Goal: Task Accomplishment & Management: Manage account settings

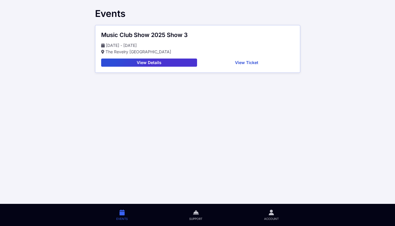
click at [245, 64] on button "View Ticket" at bounding box center [246, 63] width 95 height 8
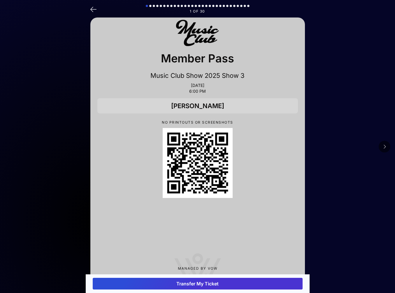
click at [327, 150] on button at bounding box center [385, 147] width 12 height 12
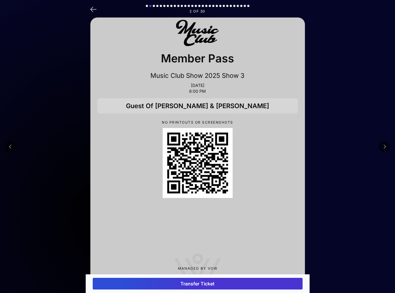
click at [212, 226] on button "Transfer Ticket" at bounding box center [198, 284] width 210 height 12
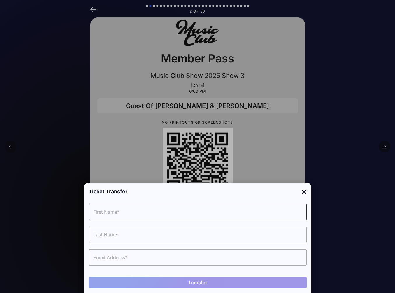
click at [120, 214] on input "text" at bounding box center [198, 212] width 218 height 16
type input "[PERSON_NAME]"
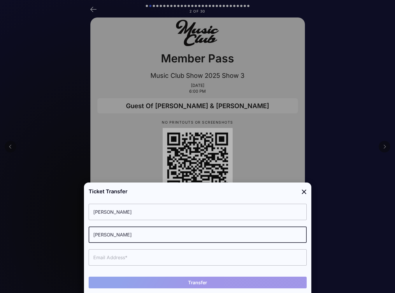
type input "[PERSON_NAME]"
click at [108, 226] on input "text" at bounding box center [198, 257] width 218 height 16
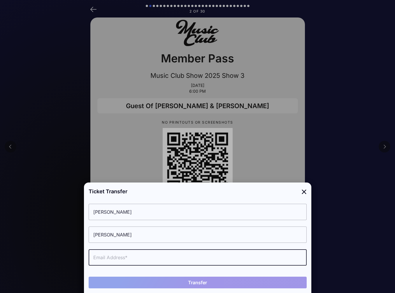
paste input "[PERSON_NAME][EMAIL_ADDRESS][DOMAIN_NAME]"
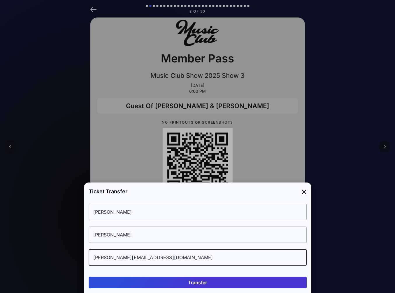
type input "[PERSON_NAME][EMAIL_ADDRESS][DOMAIN_NAME]"
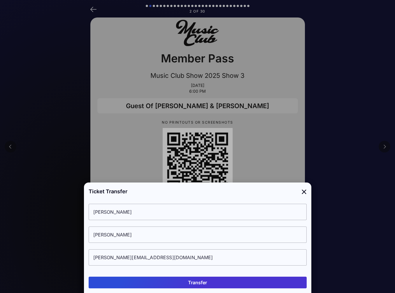
click at [205, 226] on button "Transfer" at bounding box center [198, 283] width 218 height 12
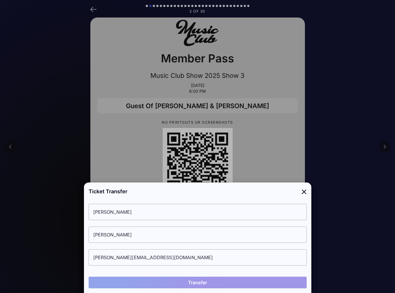
type input "[PERSON_NAME]"
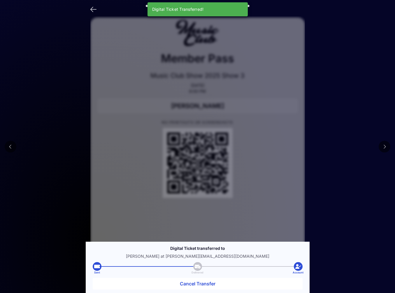
click at [327, 143] on button at bounding box center [385, 147] width 12 height 12
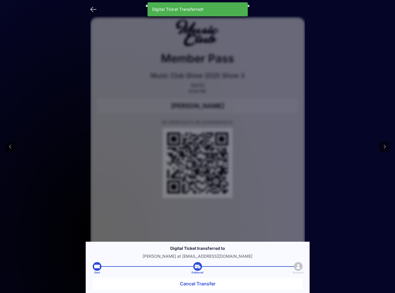
click at [327, 143] on button at bounding box center [385, 147] width 12 height 12
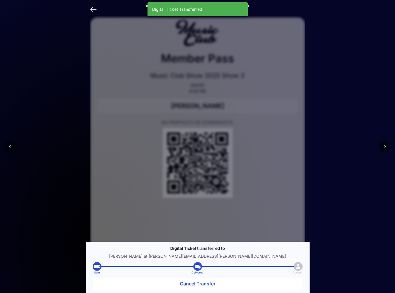
click at [327, 143] on button at bounding box center [385, 147] width 12 height 12
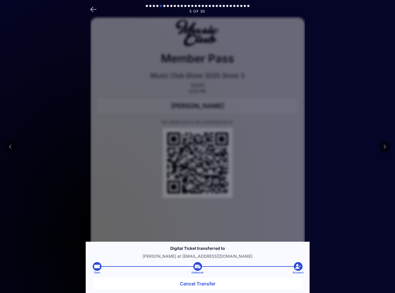
click at [327, 143] on button at bounding box center [385, 147] width 12 height 12
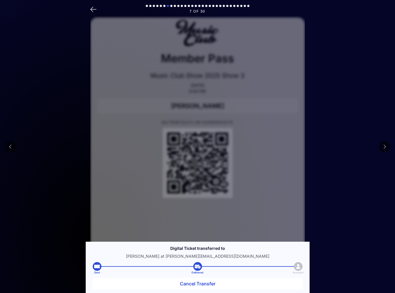
click at [327, 143] on button at bounding box center [385, 147] width 12 height 12
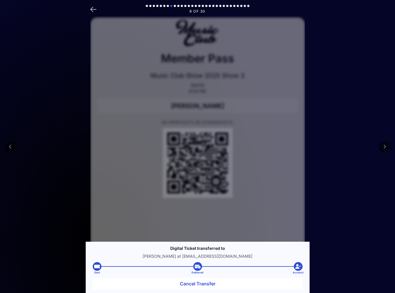
click at [327, 143] on button at bounding box center [385, 147] width 12 height 12
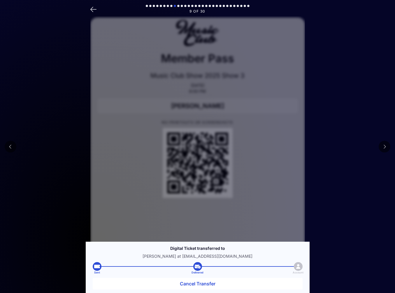
click at [327, 143] on button at bounding box center [385, 147] width 12 height 12
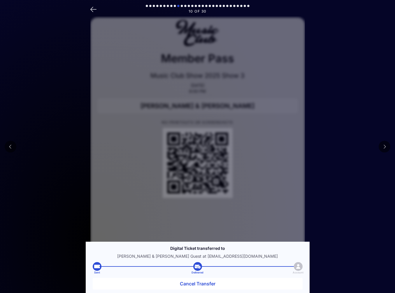
click at [327, 143] on button at bounding box center [385, 147] width 12 height 12
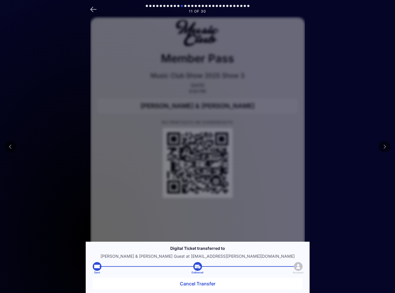
click at [14, 150] on button at bounding box center [11, 147] width 12 height 12
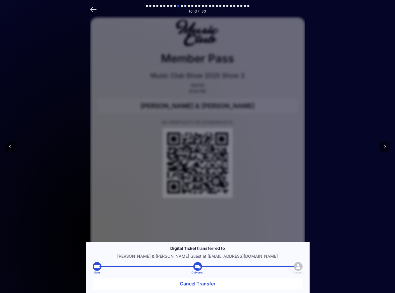
click at [14, 150] on button at bounding box center [11, 147] width 12 height 12
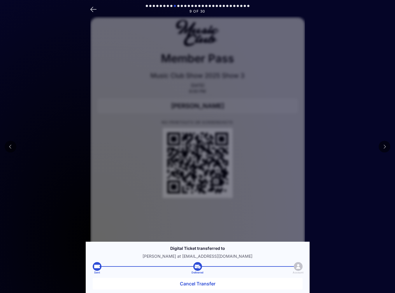
click at [14, 150] on button at bounding box center [11, 147] width 12 height 12
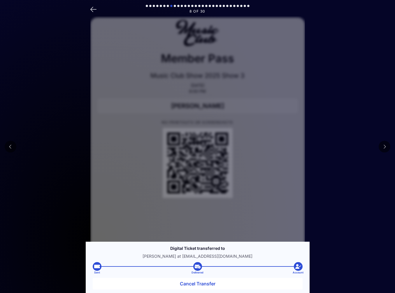
click at [14, 150] on button at bounding box center [11, 147] width 12 height 12
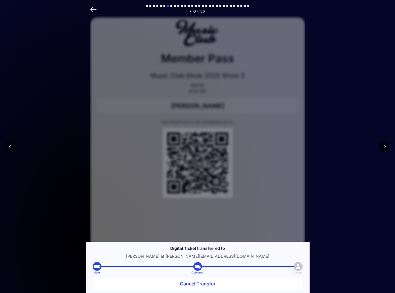
click at [14, 150] on button at bounding box center [11, 147] width 12 height 12
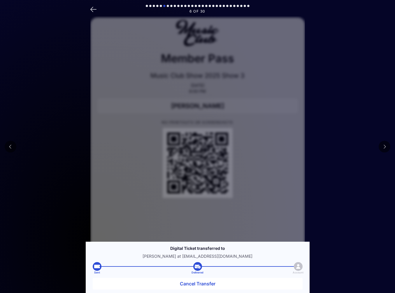
click at [327, 148] on button at bounding box center [385, 147] width 12 height 12
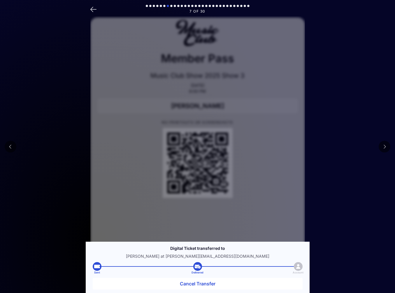
click at [327, 148] on button at bounding box center [385, 147] width 12 height 12
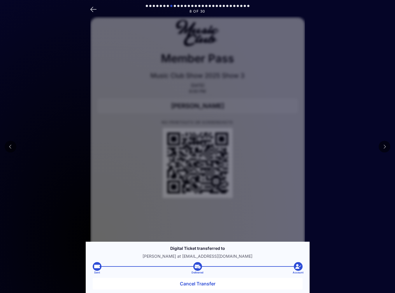
click at [327, 148] on button at bounding box center [385, 147] width 12 height 12
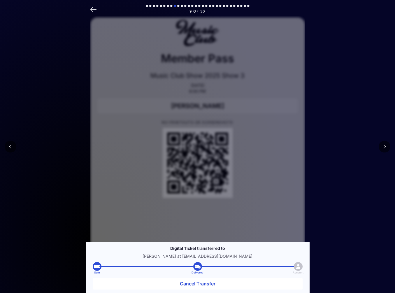
click at [327, 148] on button at bounding box center [385, 147] width 12 height 12
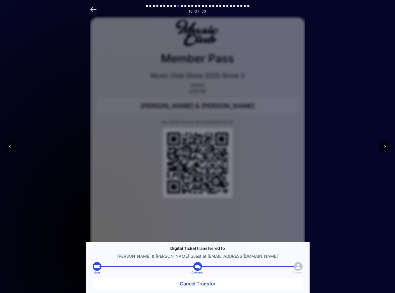
click at [327, 148] on button at bounding box center [385, 147] width 12 height 12
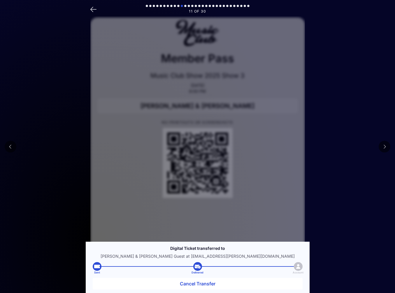
click at [327, 144] on icon at bounding box center [384, 146] width 3 height 5
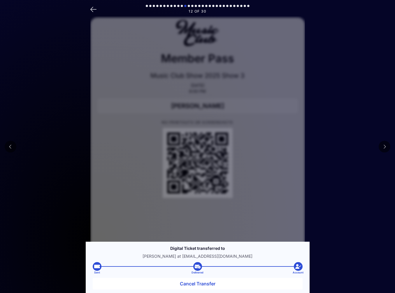
click at [327, 144] on icon at bounding box center [384, 146] width 3 height 5
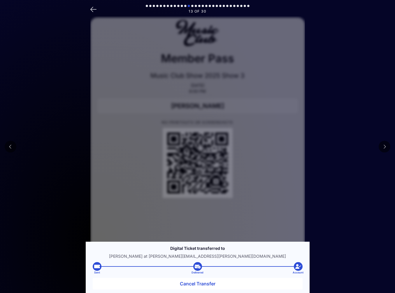
click at [327, 144] on icon at bounding box center [384, 146] width 3 height 5
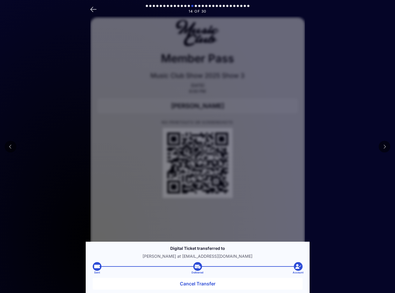
click at [327, 144] on icon at bounding box center [384, 146] width 3 height 5
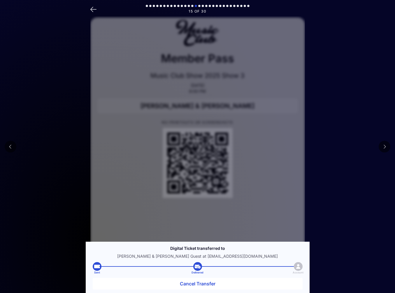
click at [15, 150] on button at bounding box center [11, 147] width 12 height 12
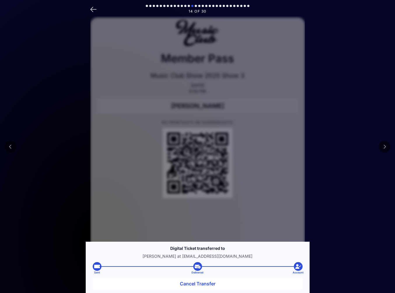
click at [327, 143] on button at bounding box center [385, 147] width 12 height 12
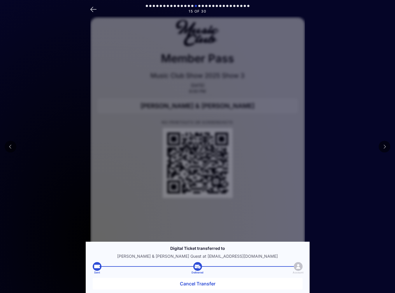
click at [327, 143] on button at bounding box center [385, 147] width 12 height 12
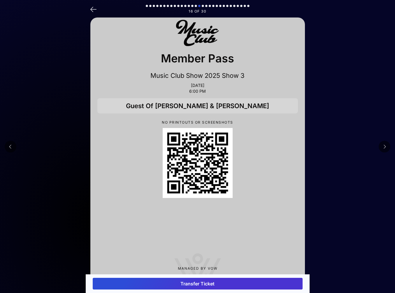
scroll to position [16, 0]
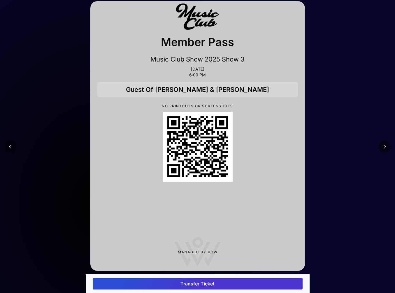
click at [327, 147] on icon at bounding box center [384, 146] width 3 height 5
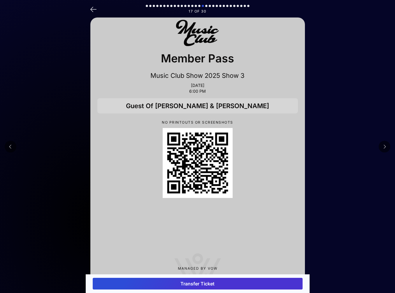
click at [327, 147] on icon at bounding box center [384, 146] width 3 height 5
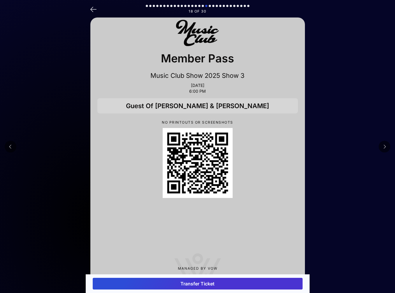
click at [327, 147] on icon at bounding box center [384, 146] width 3 height 5
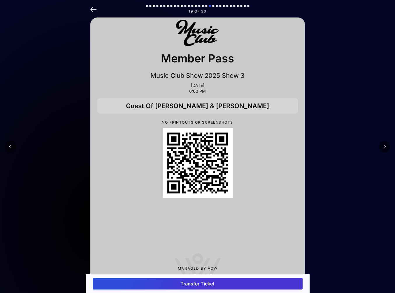
click at [327, 147] on icon at bounding box center [384, 146] width 3 height 5
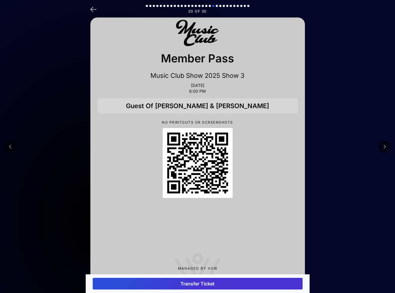
click at [327, 147] on icon at bounding box center [384, 146] width 3 height 5
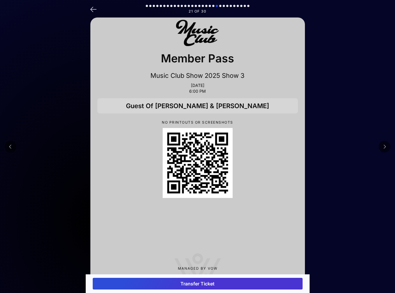
click at [327, 147] on icon at bounding box center [384, 146] width 3 height 5
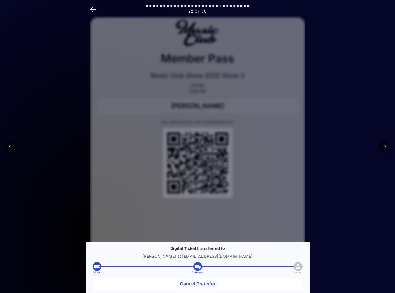
click at [327, 147] on icon at bounding box center [384, 146] width 3 height 5
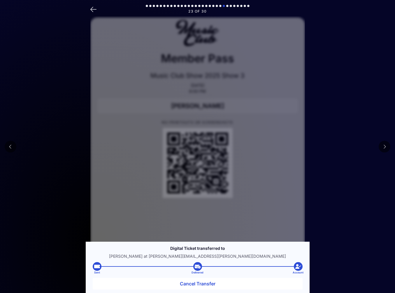
click at [327, 147] on icon at bounding box center [384, 146] width 3 height 5
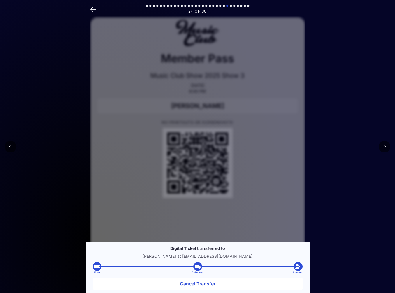
click at [327, 147] on icon at bounding box center [384, 146] width 3 height 5
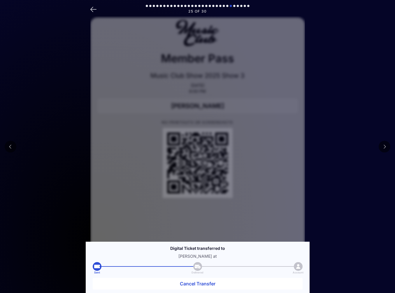
click at [11, 151] on button at bounding box center [11, 147] width 12 height 12
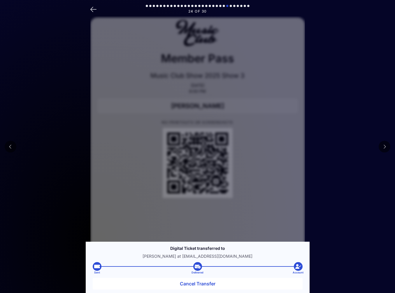
click at [11, 151] on button at bounding box center [11, 147] width 12 height 12
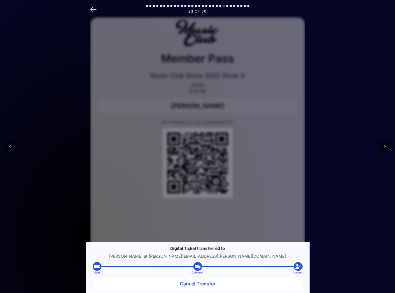
click at [11, 151] on button at bounding box center [11, 147] width 12 height 12
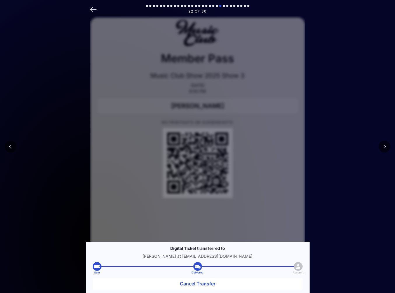
click at [327, 144] on icon at bounding box center [384, 146] width 3 height 5
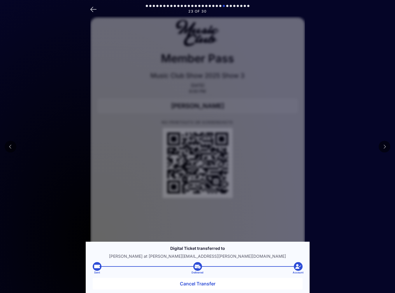
click at [327, 144] on icon at bounding box center [384, 146] width 3 height 5
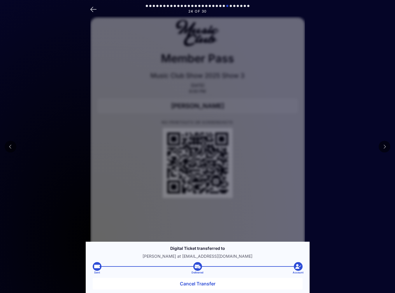
click at [327, 144] on icon at bounding box center [384, 146] width 3 height 5
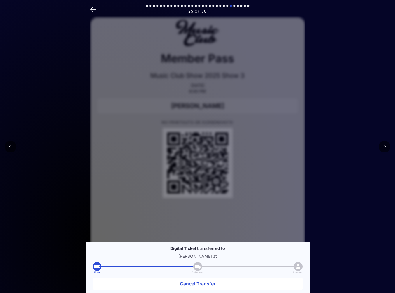
click at [201, 226] on button "Cancel Transfer" at bounding box center [198, 284] width 210 height 12
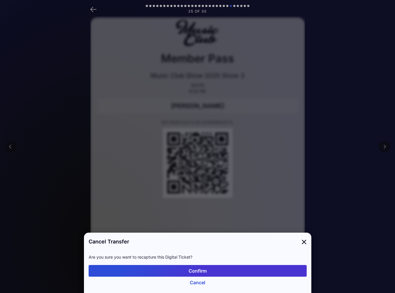
click at [198, 226] on button "Confirm" at bounding box center [198, 271] width 218 height 12
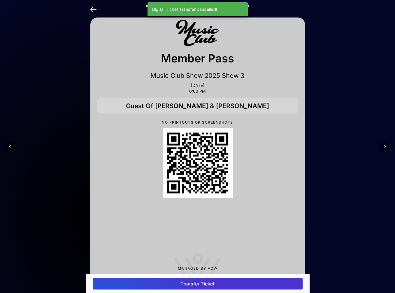
click at [327, 150] on button at bounding box center [385, 147] width 12 height 12
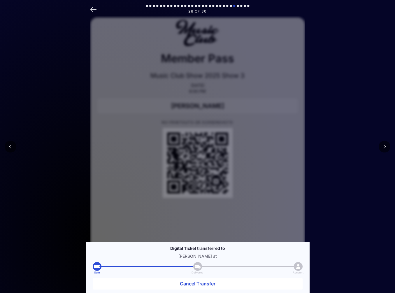
scroll to position [49, 0]
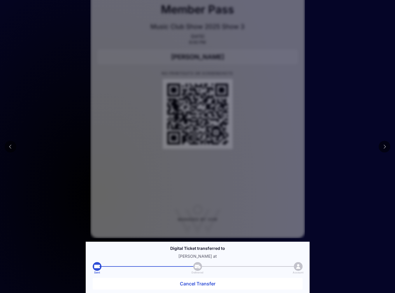
click at [327, 147] on icon at bounding box center [384, 146] width 3 height 5
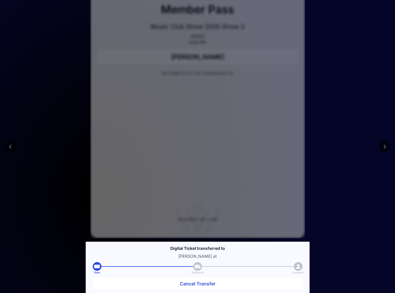
scroll to position [0, 0]
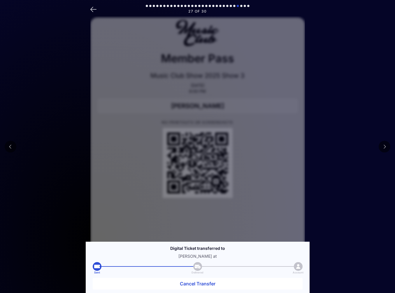
click at [327, 147] on icon at bounding box center [384, 146] width 3 height 5
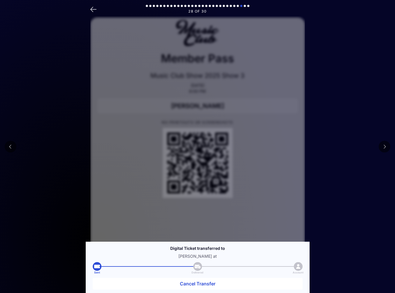
click at [327, 147] on icon at bounding box center [384, 146] width 3 height 5
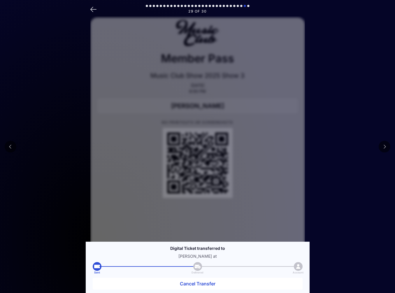
click at [327, 147] on icon at bounding box center [384, 146] width 3 height 5
click at [327, 147] on main "30 of 30 Member Pass Music Club Show 2025 Show 3 [DATE] 6:00 PM [PERSON_NAME] N…" at bounding box center [197, 171] width 395 height 342
click at [7, 145] on button at bounding box center [11, 147] width 12 height 12
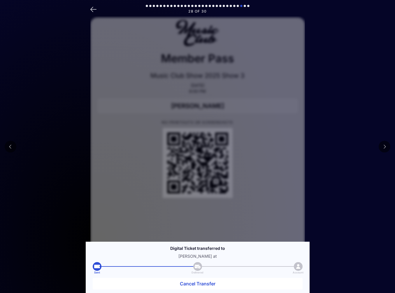
click at [7, 145] on button at bounding box center [11, 147] width 12 height 12
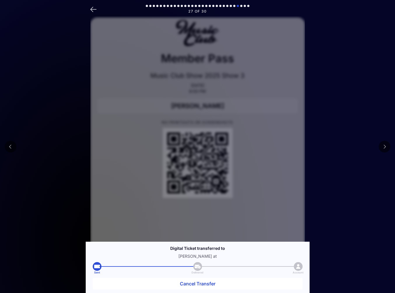
click at [7, 145] on button at bounding box center [11, 147] width 12 height 12
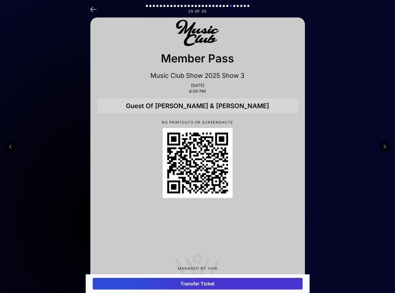
click at [7, 145] on button at bounding box center [11, 147] width 12 height 12
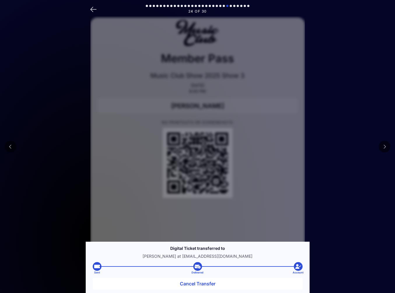
click at [7, 145] on button at bounding box center [11, 147] width 12 height 12
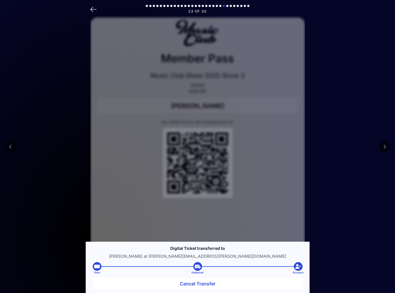
click at [7, 145] on button at bounding box center [11, 147] width 12 height 12
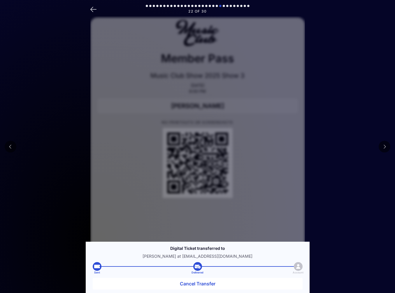
click at [7, 145] on button at bounding box center [11, 147] width 12 height 12
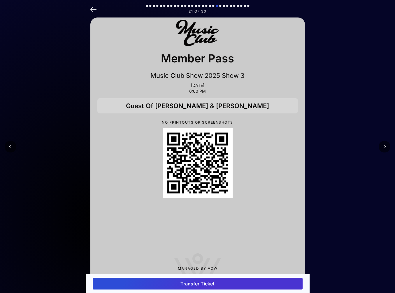
click at [7, 145] on button at bounding box center [11, 147] width 12 height 12
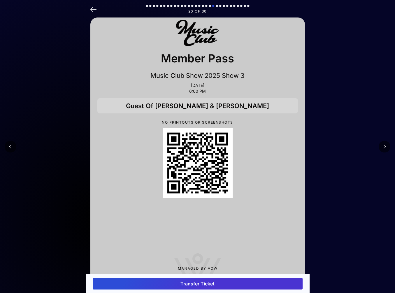
click at [7, 146] on button at bounding box center [11, 147] width 12 height 12
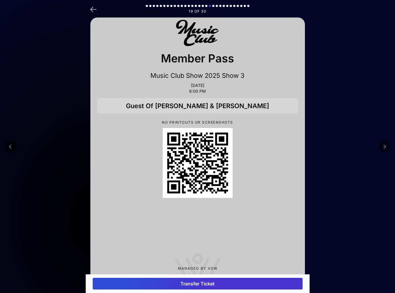
click at [7, 146] on button at bounding box center [11, 147] width 12 height 12
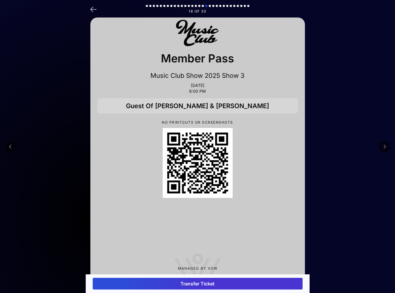
click at [7, 146] on button at bounding box center [11, 147] width 12 height 12
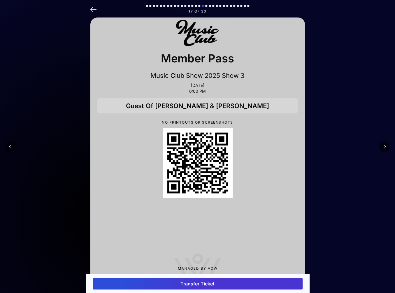
click at [7, 146] on button at bounding box center [11, 147] width 12 height 12
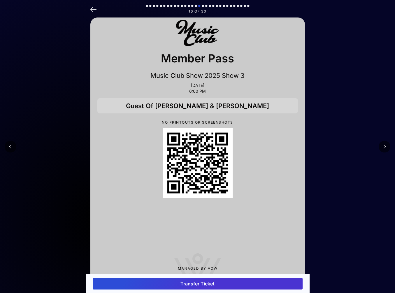
click at [7, 146] on button at bounding box center [11, 147] width 12 height 12
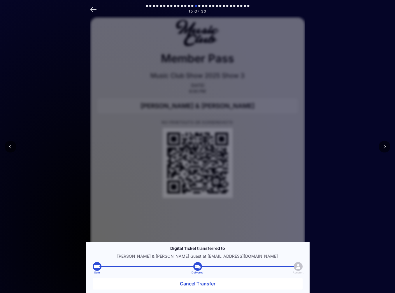
click at [327, 146] on button at bounding box center [385, 147] width 12 height 12
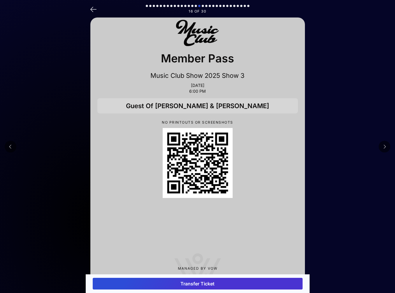
click at [327, 146] on button at bounding box center [385, 147] width 12 height 12
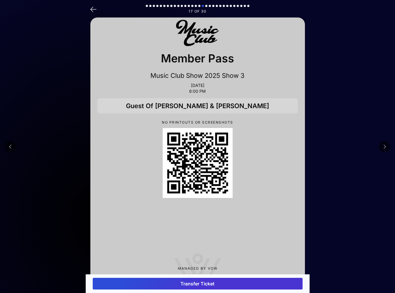
click at [327, 146] on button at bounding box center [385, 147] width 12 height 12
